Goal: Task Accomplishment & Management: Manage account settings

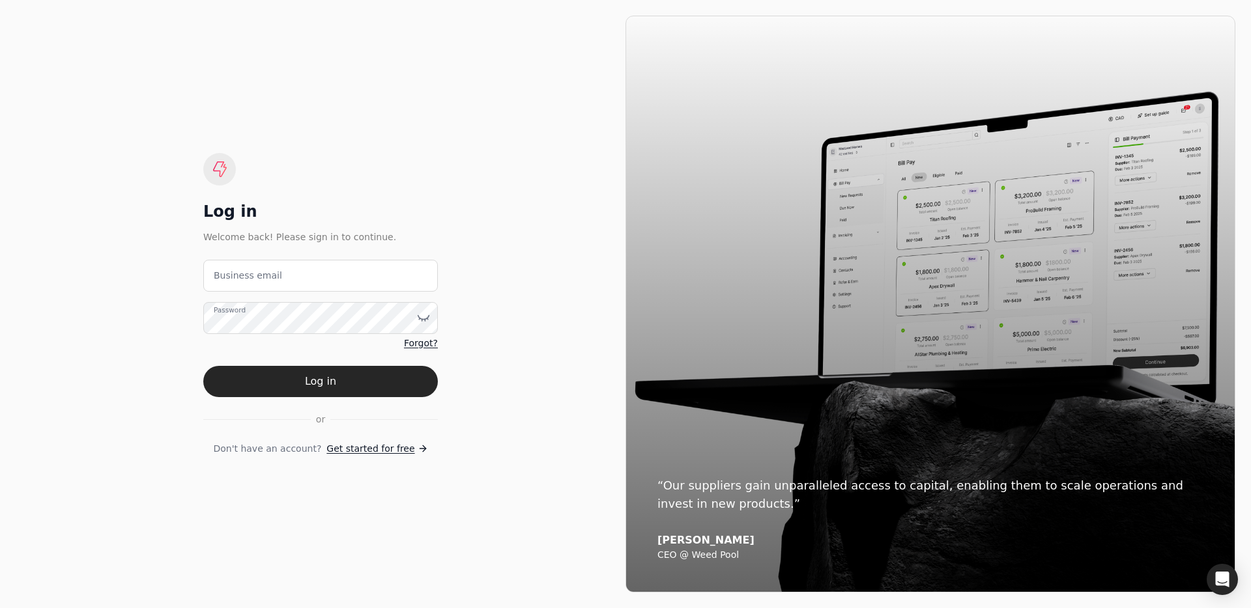
click at [261, 281] on label "Business email" at bounding box center [248, 276] width 68 height 14
click at [261, 281] on email "Business email" at bounding box center [320, 276] width 234 height 32
type email "[EMAIL_ADDRESS][DOMAIN_NAME]"
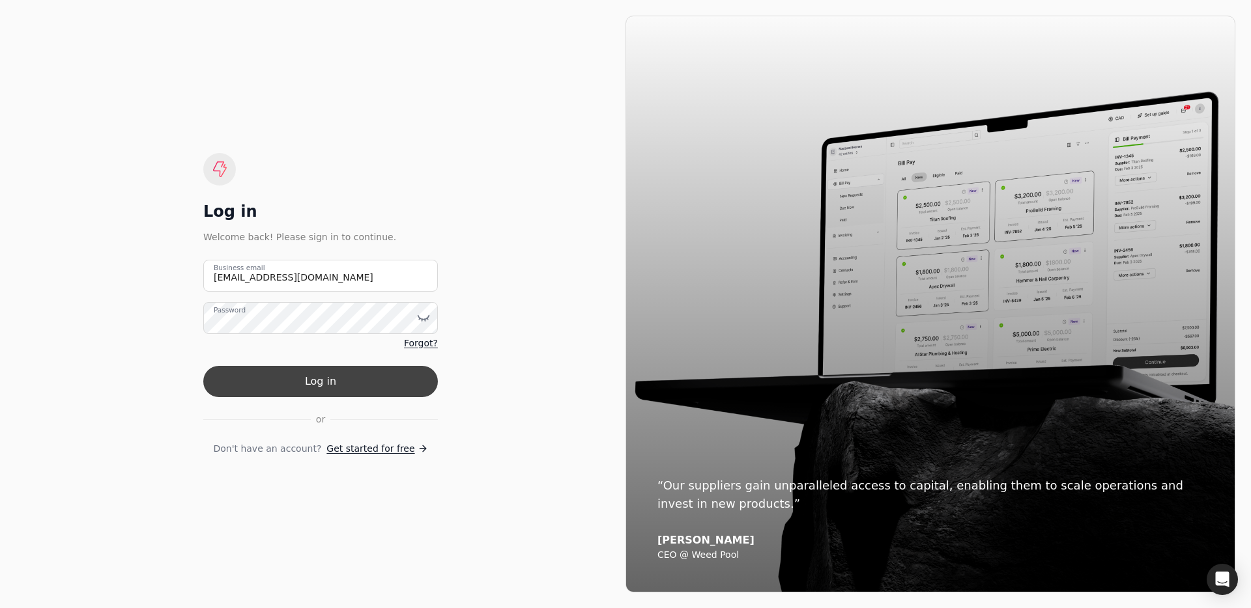
click at [322, 375] on button "Log in" at bounding box center [320, 381] width 234 height 31
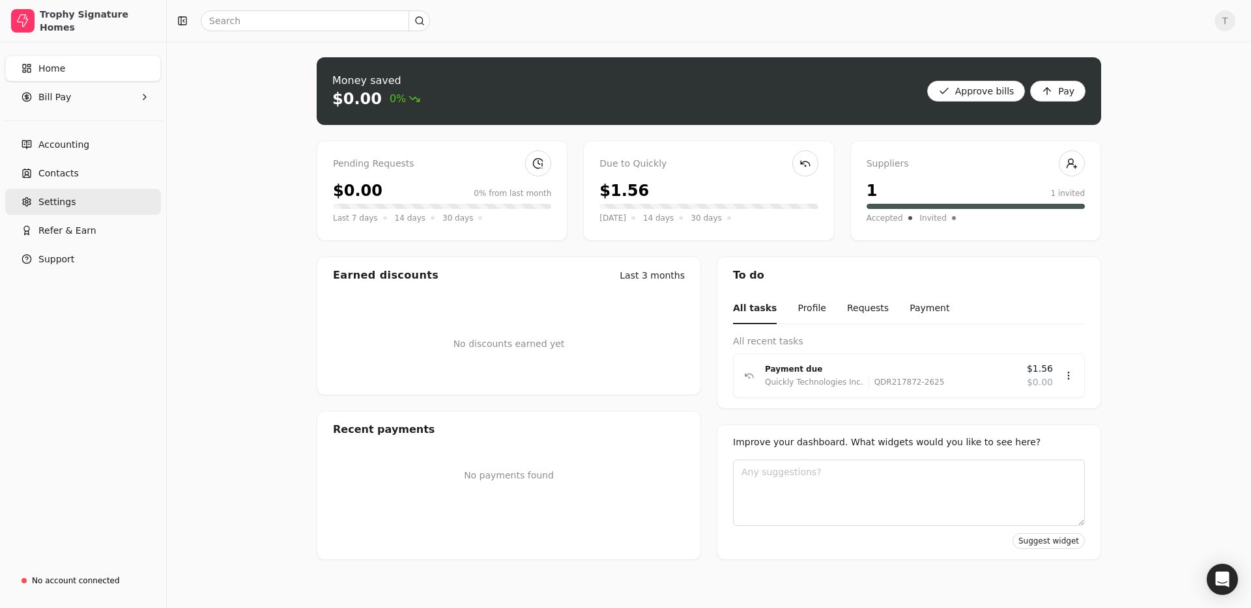
click at [69, 193] on link "Settings" at bounding box center [83, 202] width 156 height 26
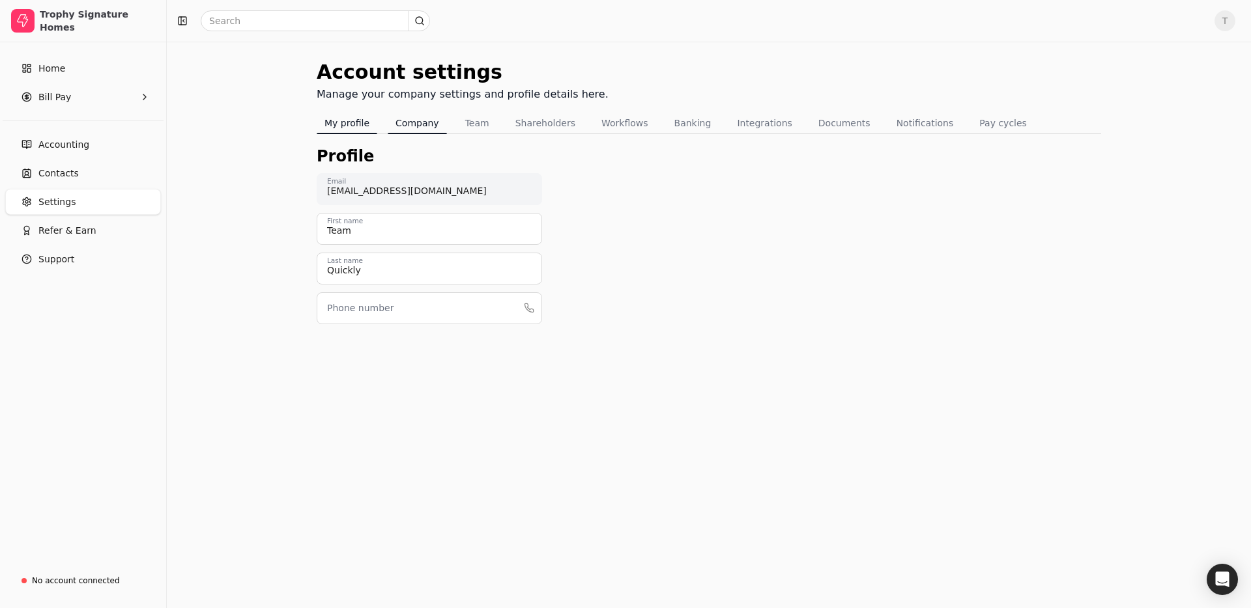
click at [407, 122] on button "Company" at bounding box center [417, 123] width 59 height 21
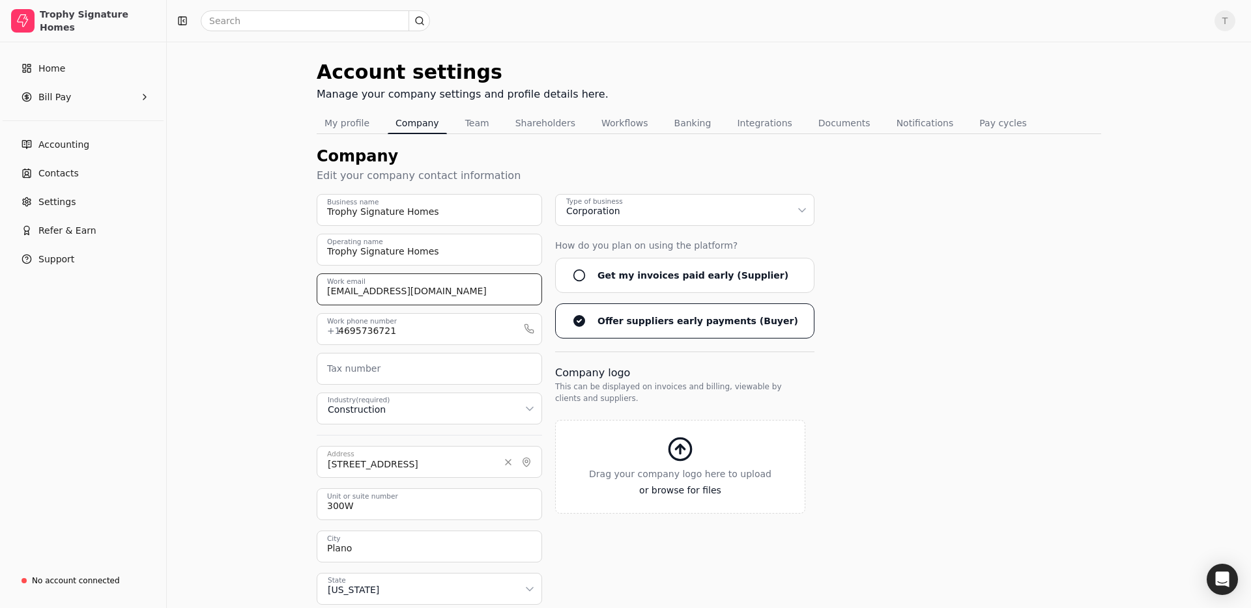
drag, startPoint x: 504, startPoint y: 291, endPoint x: 319, endPoint y: 285, distance: 185.1
click at [315, 285] on div "Account settings Manage your company settings and profile details here. My prof…" at bounding box center [709, 384] width 1084 height 684
paste input "cgrams@greenbrickpartner"
click at [1062, 587] on button "Save" at bounding box center [1057, 585] width 46 height 26
drag, startPoint x: 456, startPoint y: 297, endPoint x: 474, endPoint y: 297, distance: 18.2
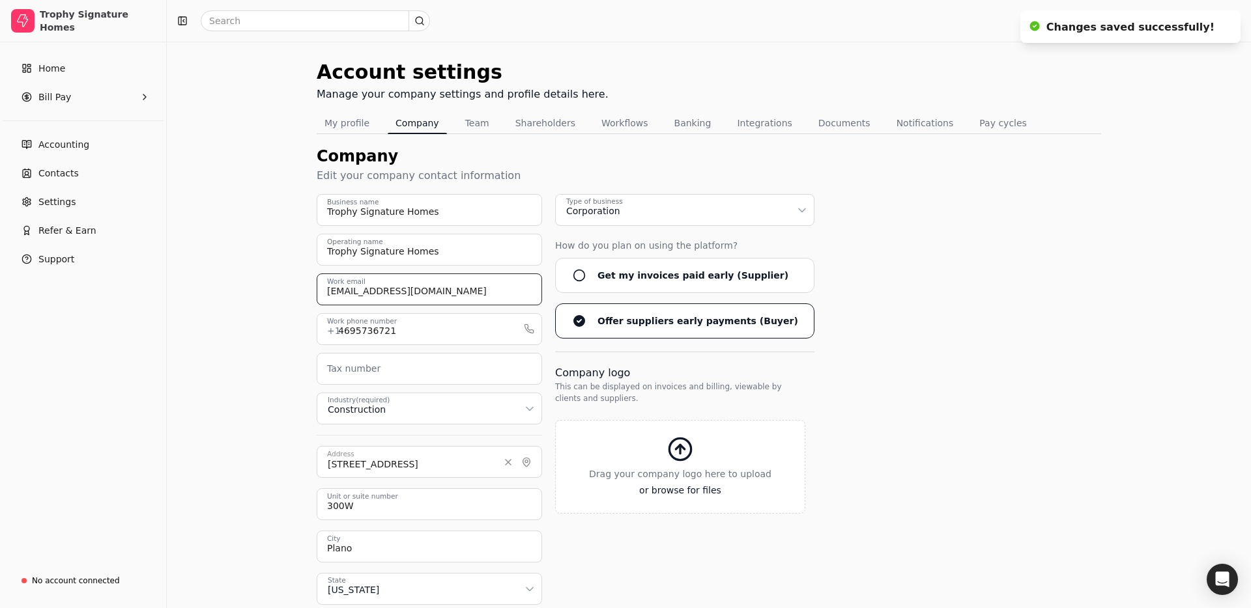
click at [459, 297] on input "[EMAIL_ADDRESS][DOMAIN_NAME]" at bounding box center [429, 290] width 225 height 32
drag, startPoint x: 477, startPoint y: 296, endPoint x: 183, endPoint y: 277, distance: 295.0
click at [183, 277] on div "Account settings Manage your company settings and profile details here. My prof…" at bounding box center [709, 384] width 1084 height 684
type input "[EMAIL_ADDRESS][DOMAIN_NAME]"
click at [1056, 582] on button "Save" at bounding box center [1057, 585] width 46 height 26
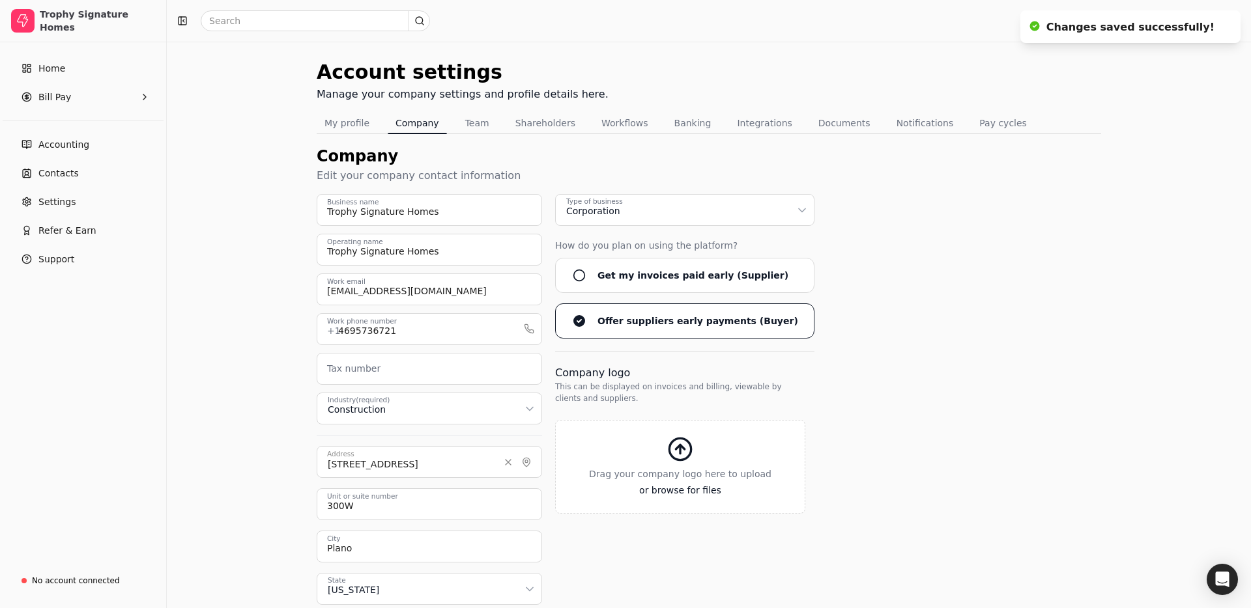
click at [1224, 113] on div "Account settings Manage your company settings and profile details here. My prof…" at bounding box center [709, 384] width 1084 height 684
click at [1230, 21] on icon "Notifications (F8)" at bounding box center [1227, 23] width 10 height 10
click at [1224, 23] on span "T" at bounding box center [1224, 20] width 21 height 21
click at [1141, 101] on span "Sign Out" at bounding box center [1134, 98] width 39 height 14
